Goal: Task Accomplishment & Management: Complete application form

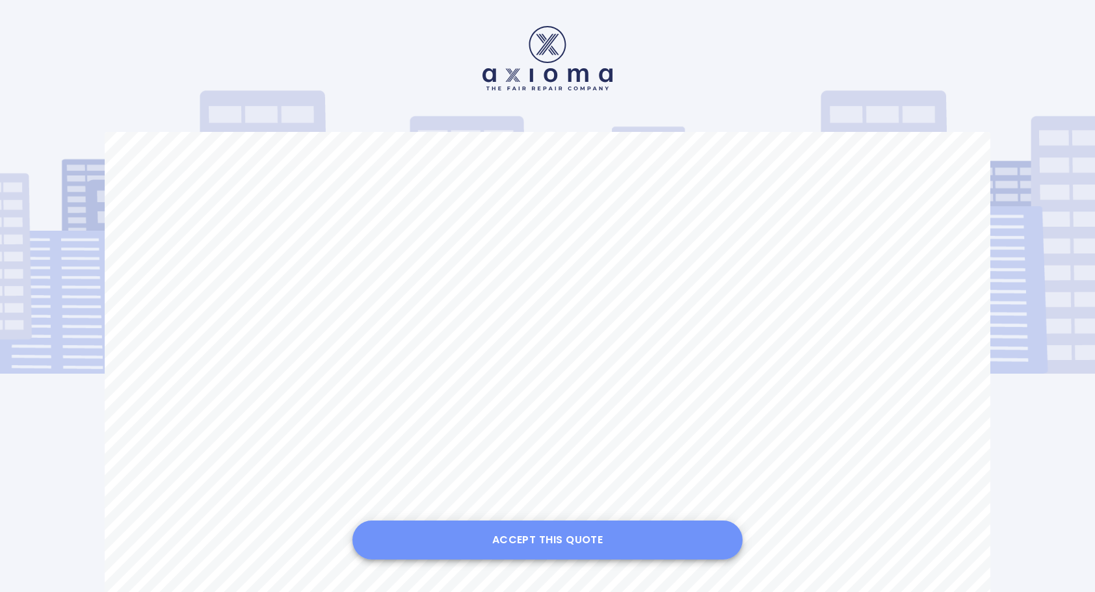
click at [546, 531] on button "Accept this Quote" at bounding box center [547, 540] width 390 height 39
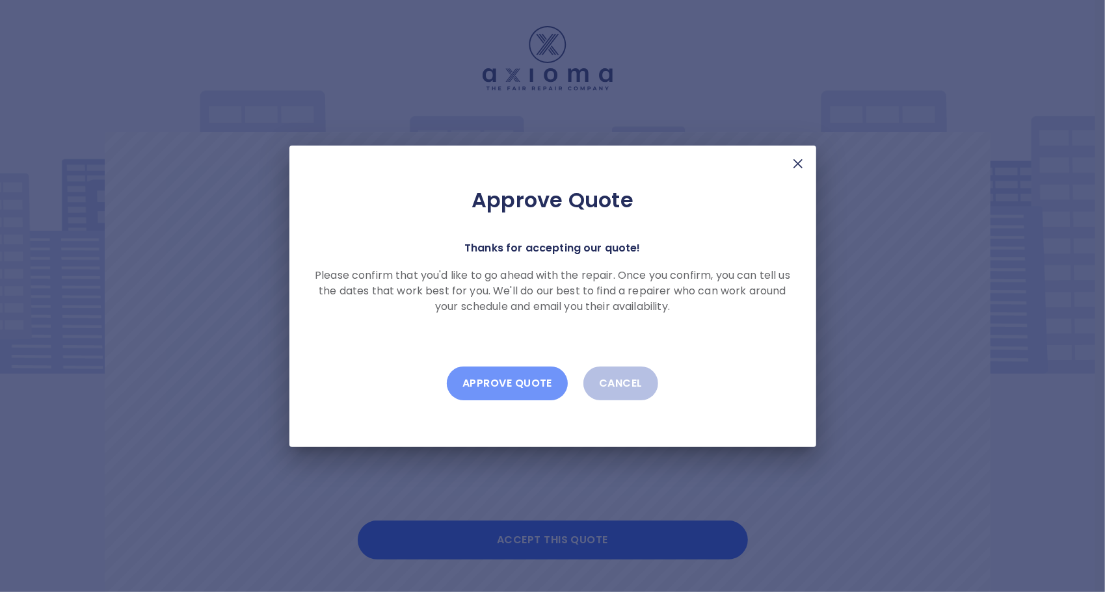
click at [509, 386] on button "Approve Quote" at bounding box center [507, 384] width 121 height 34
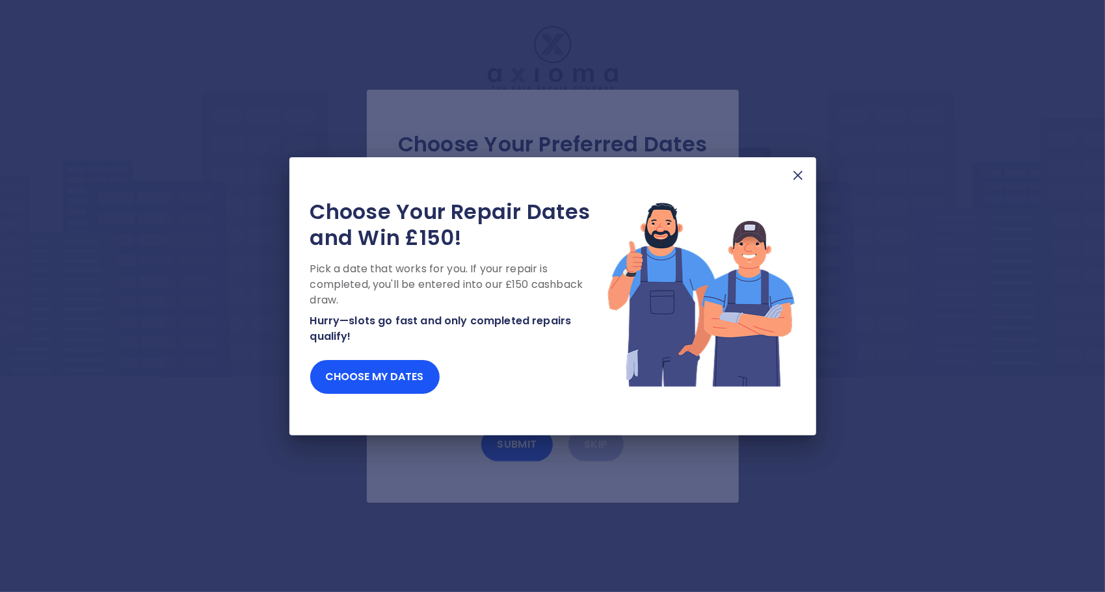
click at [797, 179] on img at bounding box center [798, 176] width 16 height 16
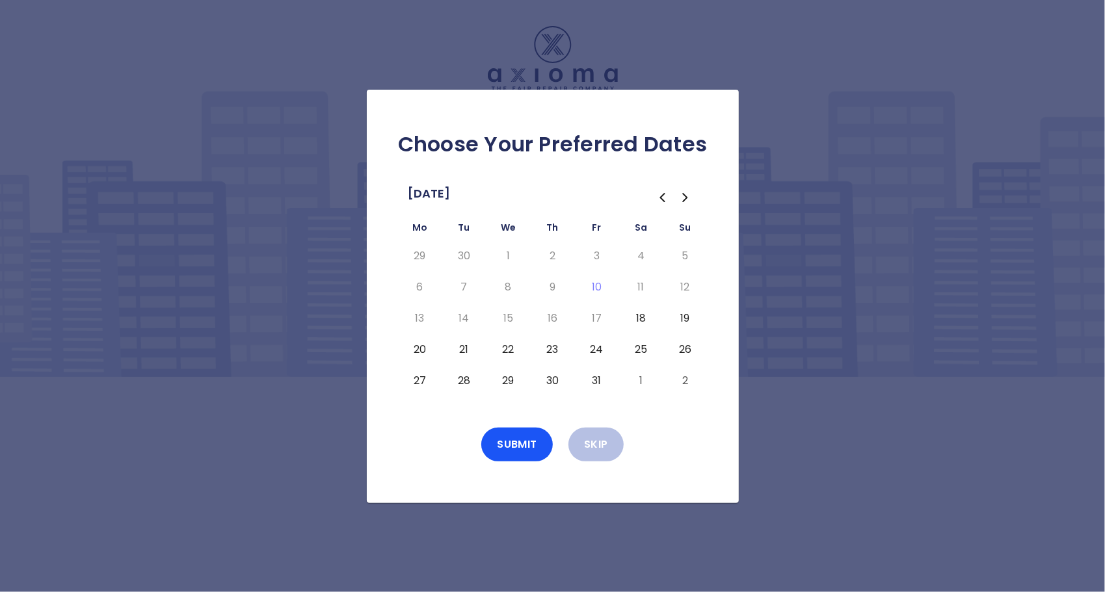
click at [510, 349] on button "22" at bounding box center [508, 349] width 23 height 21
click at [511, 445] on button "Submit" at bounding box center [517, 445] width 72 height 34
